Goal: Information Seeking & Learning: Learn about a topic

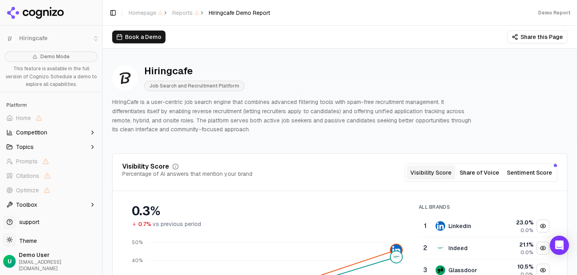
click at [196, 116] on p "HiringCafe is a user-centric job search engine that combines advanced filtering…" at bounding box center [291, 115] width 359 height 36
click at [66, 139] on ul "Home Competition Topics Prompts Citations Optimize Toolbox" at bounding box center [51, 160] width 96 height 99
click at [65, 133] on button "Competition" at bounding box center [51, 132] width 96 height 13
click at [490, 173] on button "Share of Voice" at bounding box center [480, 172] width 49 height 14
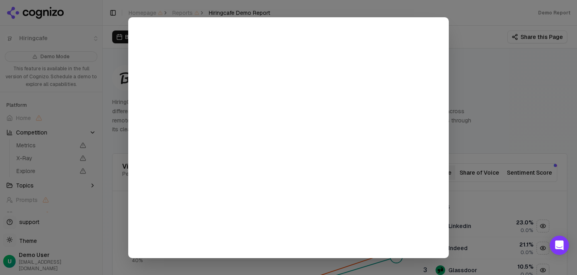
click at [496, 118] on div at bounding box center [288, 137] width 577 height 275
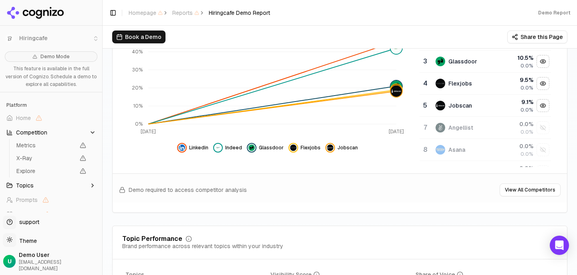
scroll to position [386, 0]
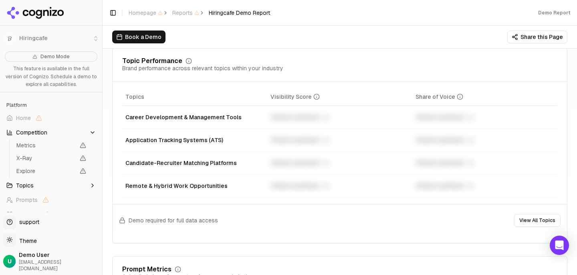
click at [239, 221] on div "Demo required for full data access View All Topics" at bounding box center [340, 218] width 455 height 29
click at [201, 223] on span "Demo required for full data access" at bounding box center [173, 220] width 89 height 8
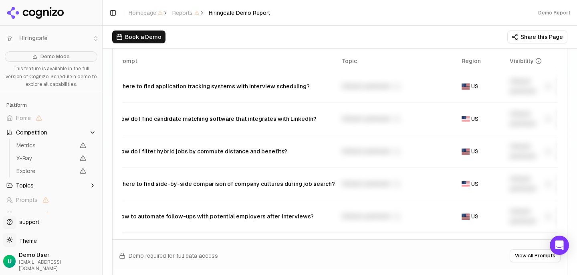
scroll to position [0, 0]
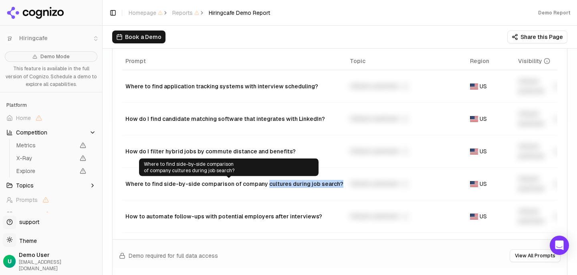
drag, startPoint x: 263, startPoint y: 192, endPoint x: 261, endPoint y: 182, distance: 10.2
click at [261, 182] on td "Where to find side-by-side comparison of company cultures during job search?" at bounding box center [234, 184] width 225 height 32
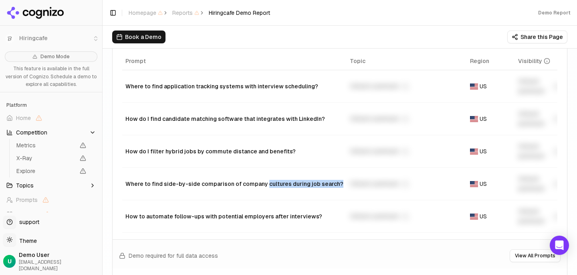
click at [253, 194] on td "Where to find side-by-side comparison of company cultures during job search?" at bounding box center [234, 184] width 225 height 32
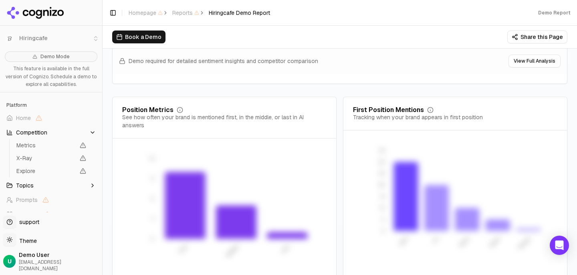
scroll to position [1630, 0]
